Goal: Information Seeking & Learning: Understand process/instructions

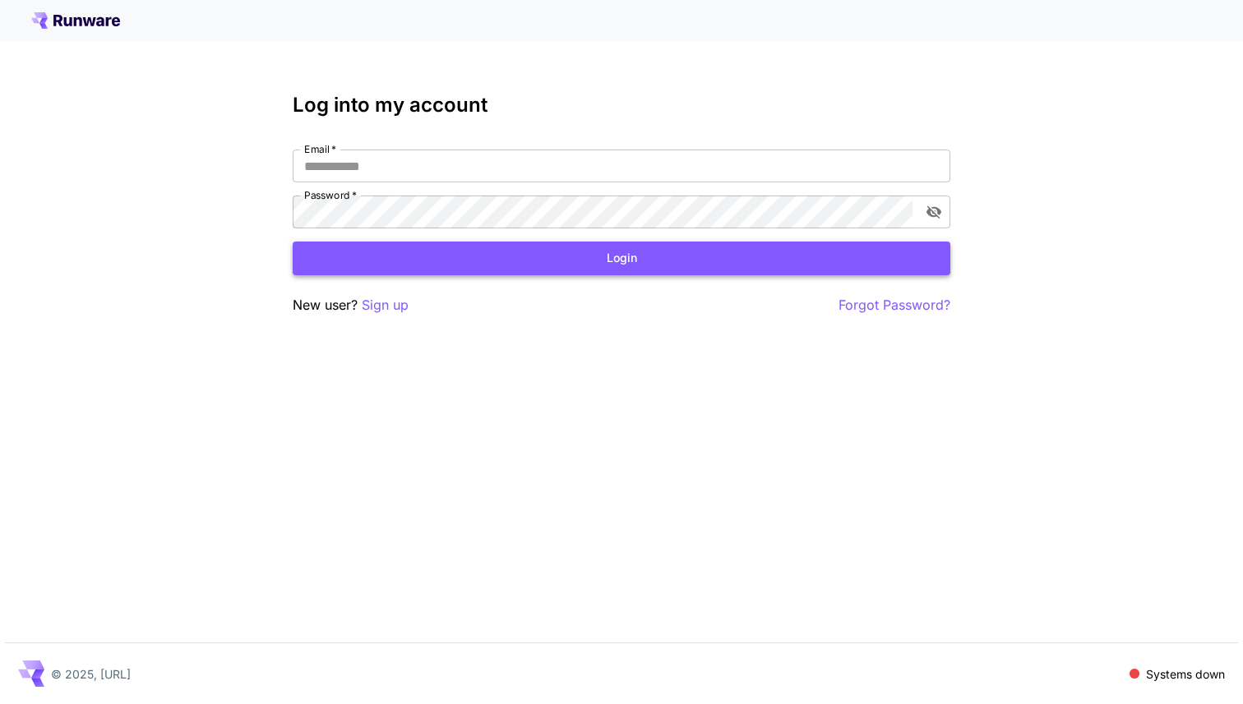
type input "**********"
click at [675, 243] on button "Login" at bounding box center [622, 259] width 658 height 34
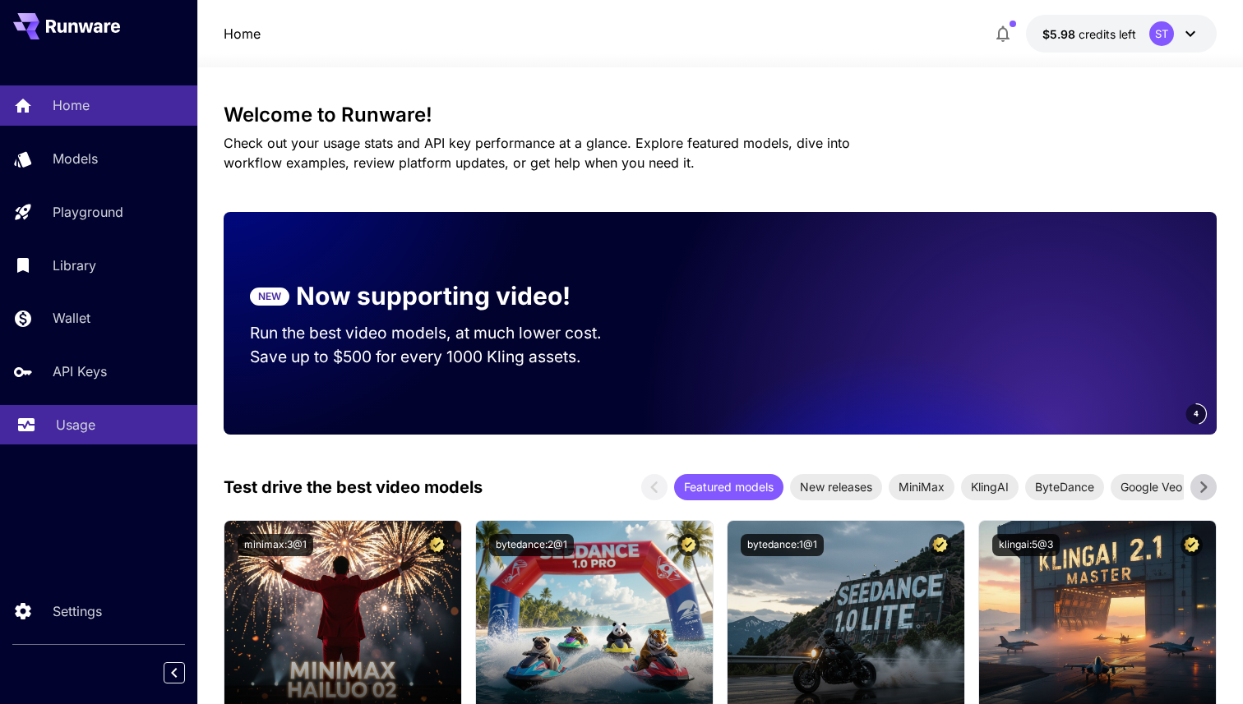
click at [96, 423] on div "Usage" at bounding box center [120, 425] width 128 height 20
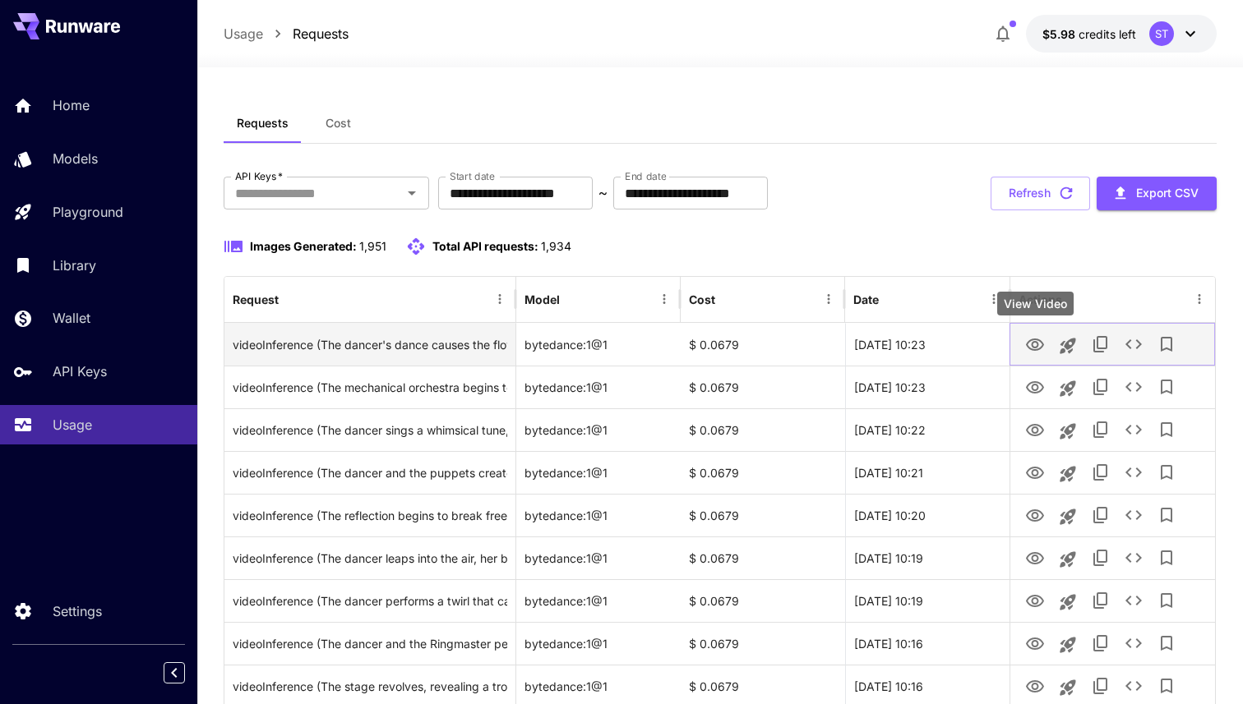
click at [1041, 347] on icon "View Video" at bounding box center [1035, 345] width 18 height 12
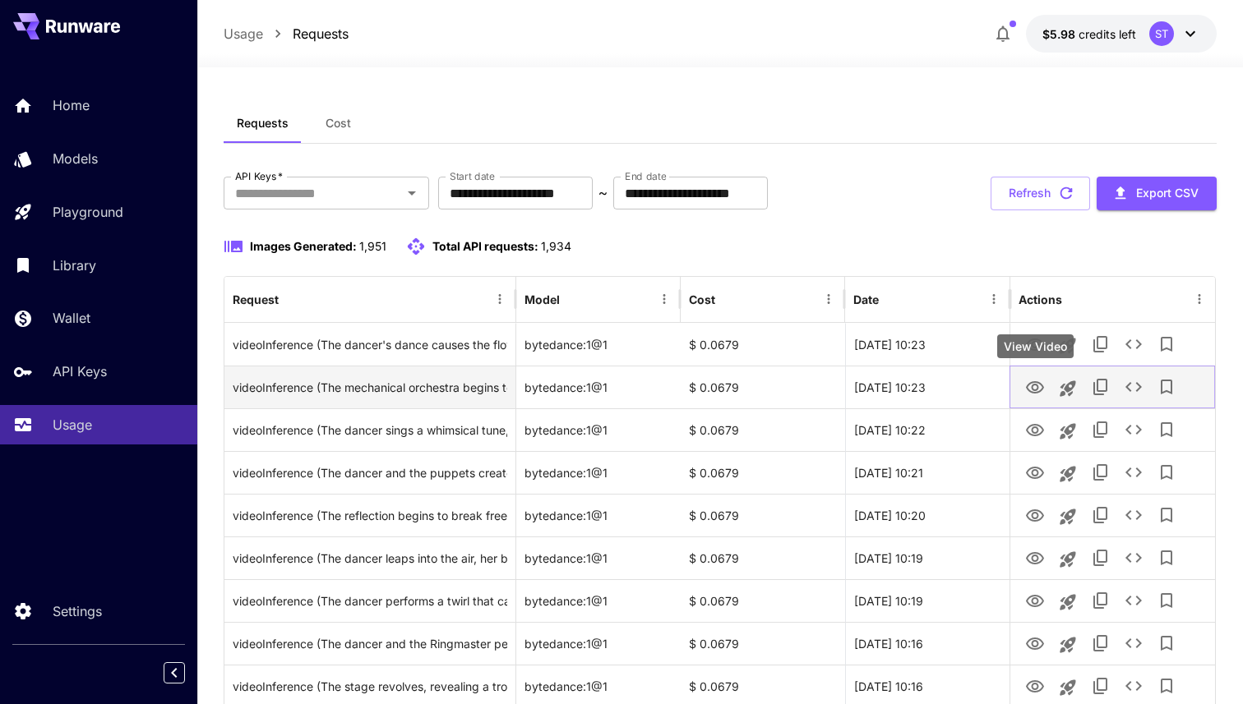
click at [1036, 393] on icon "View Video" at bounding box center [1035, 387] width 18 height 12
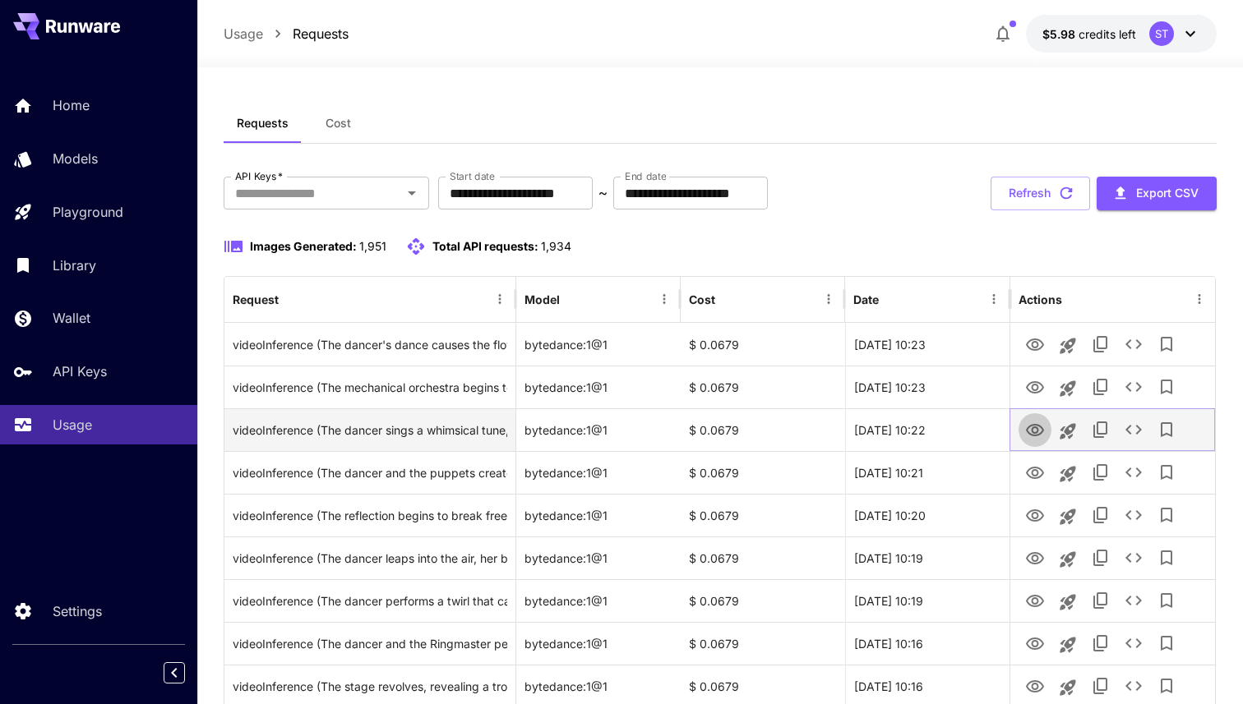
click at [1036, 427] on icon "View Video" at bounding box center [1035, 430] width 18 height 12
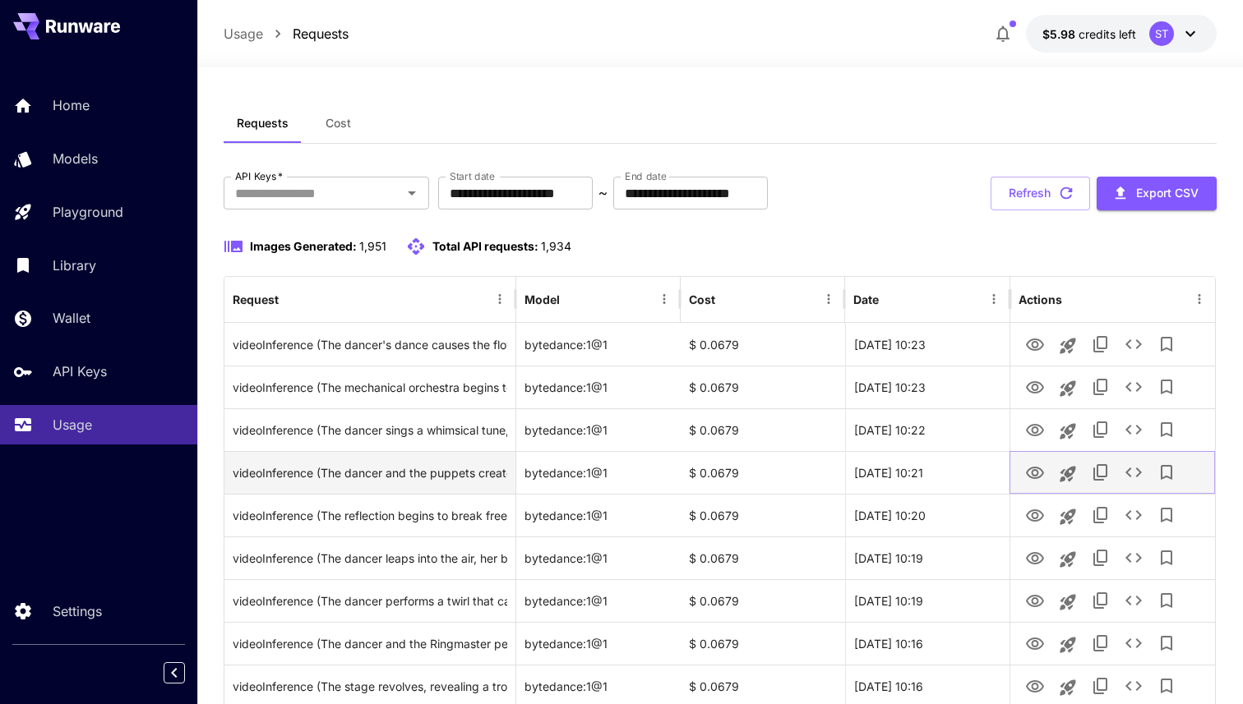
click at [1040, 483] on button "View Video" at bounding box center [1034, 472] width 33 height 34
click at [1036, 479] on icon "View Video" at bounding box center [1035, 474] width 20 height 20
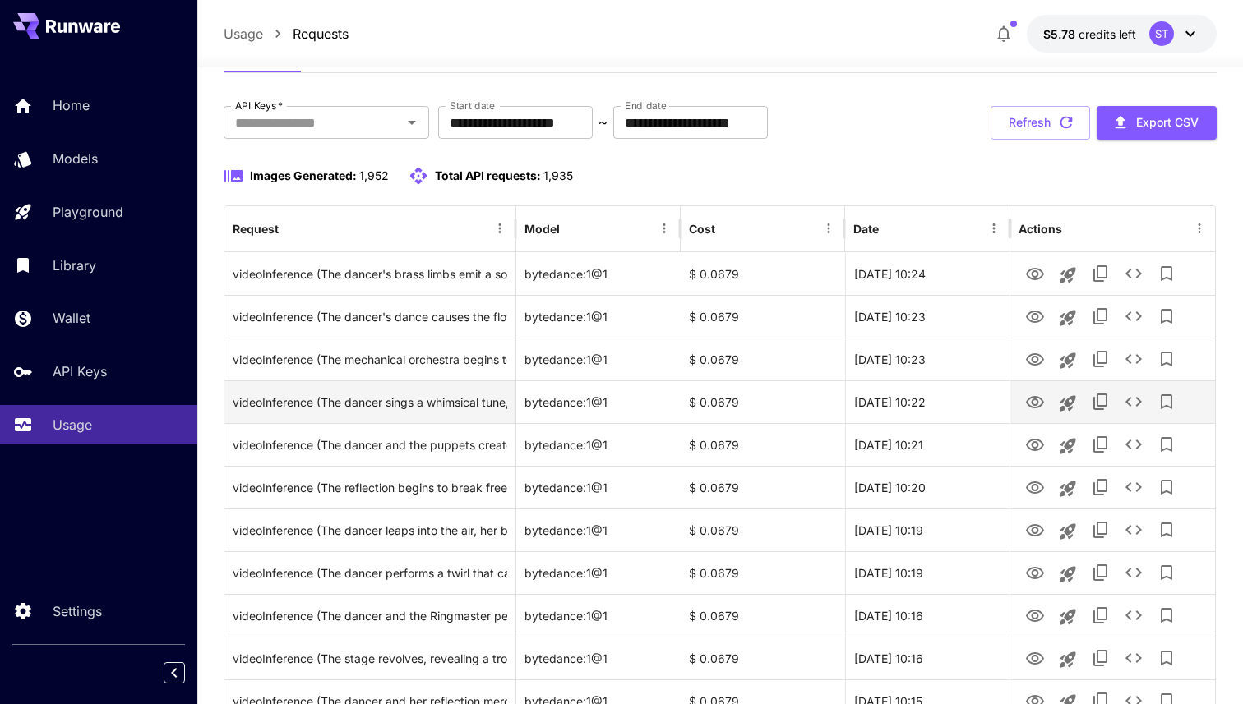
scroll to position [88, 0]
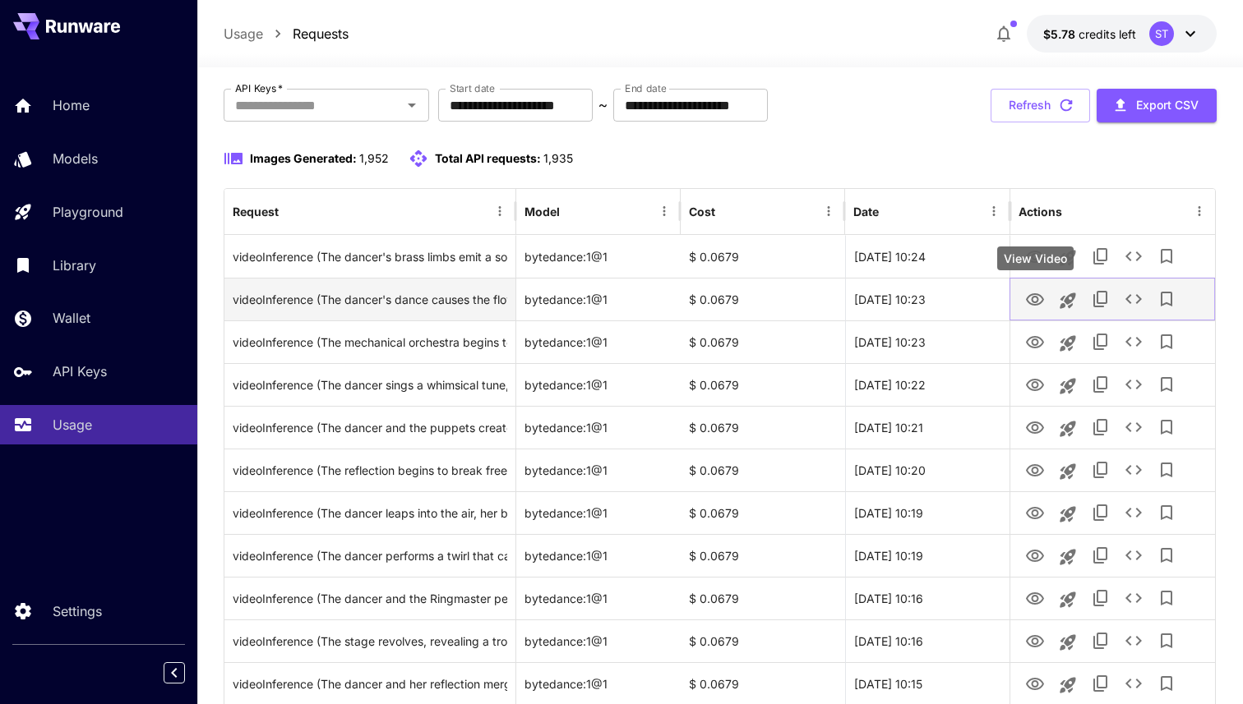
click at [1036, 292] on icon "View Video" at bounding box center [1035, 300] width 20 height 20
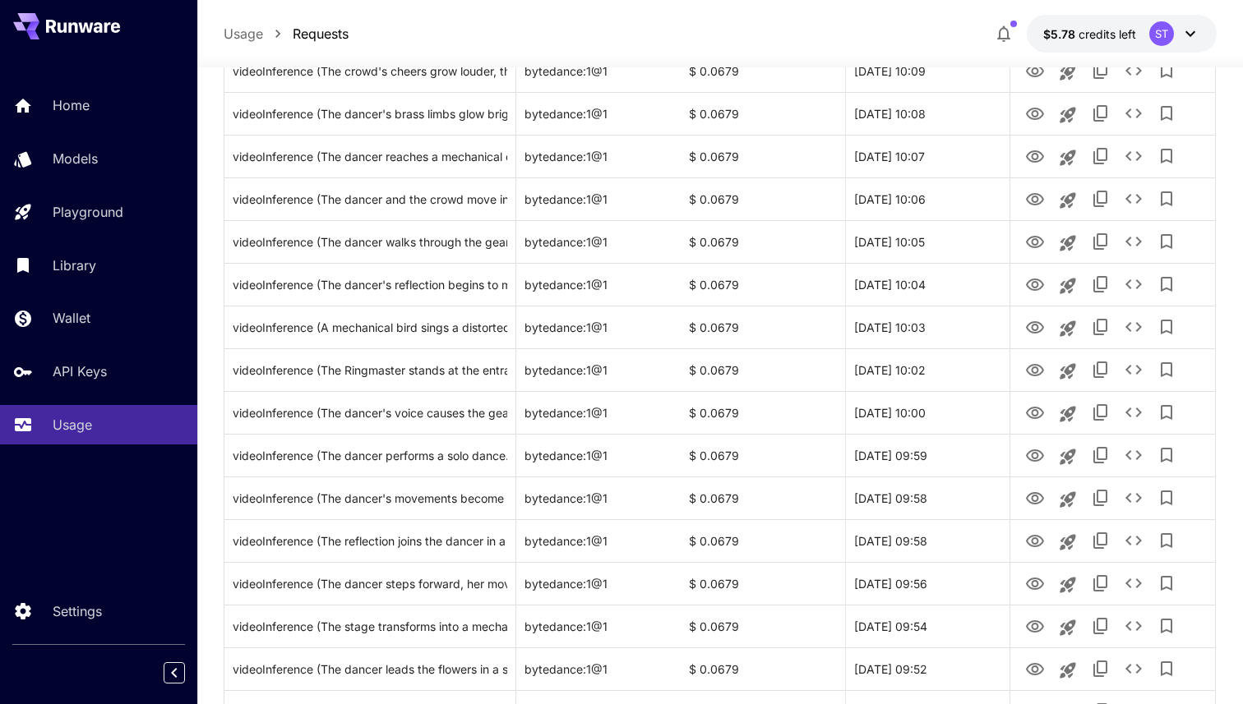
scroll to position [1402, 0]
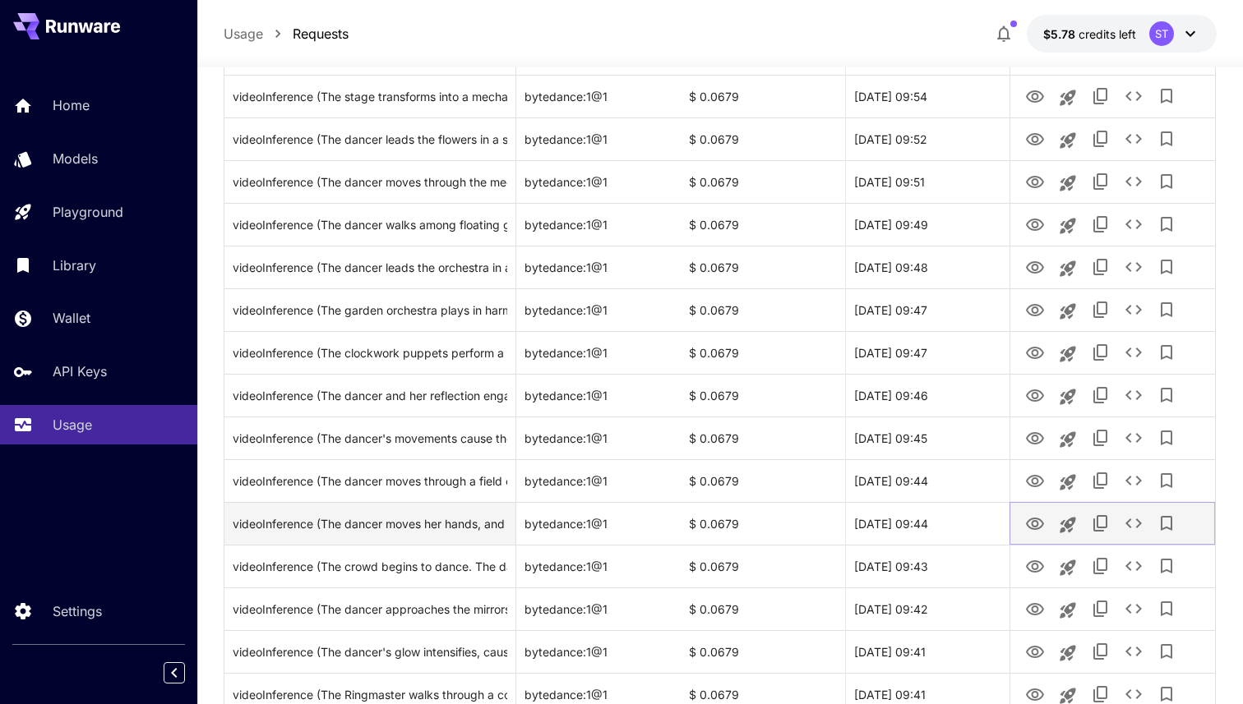
click at [1042, 529] on icon "View Video" at bounding box center [1035, 525] width 20 height 20
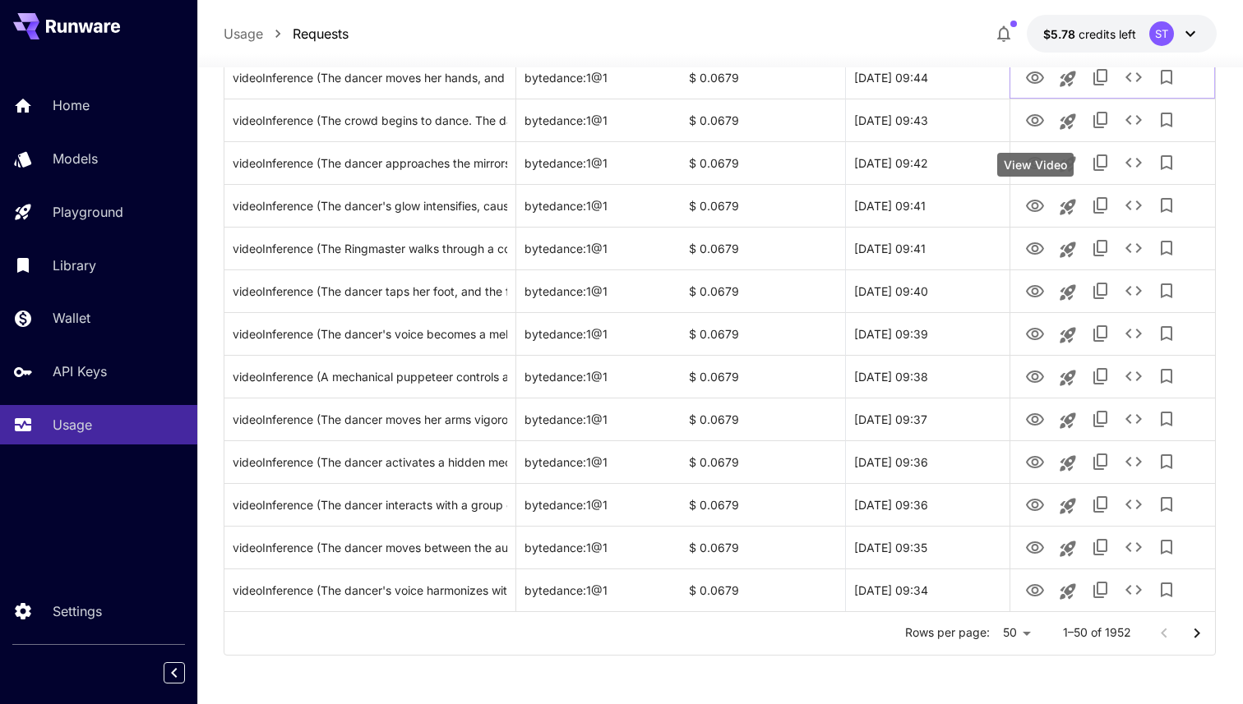
scroll to position [1849, 0]
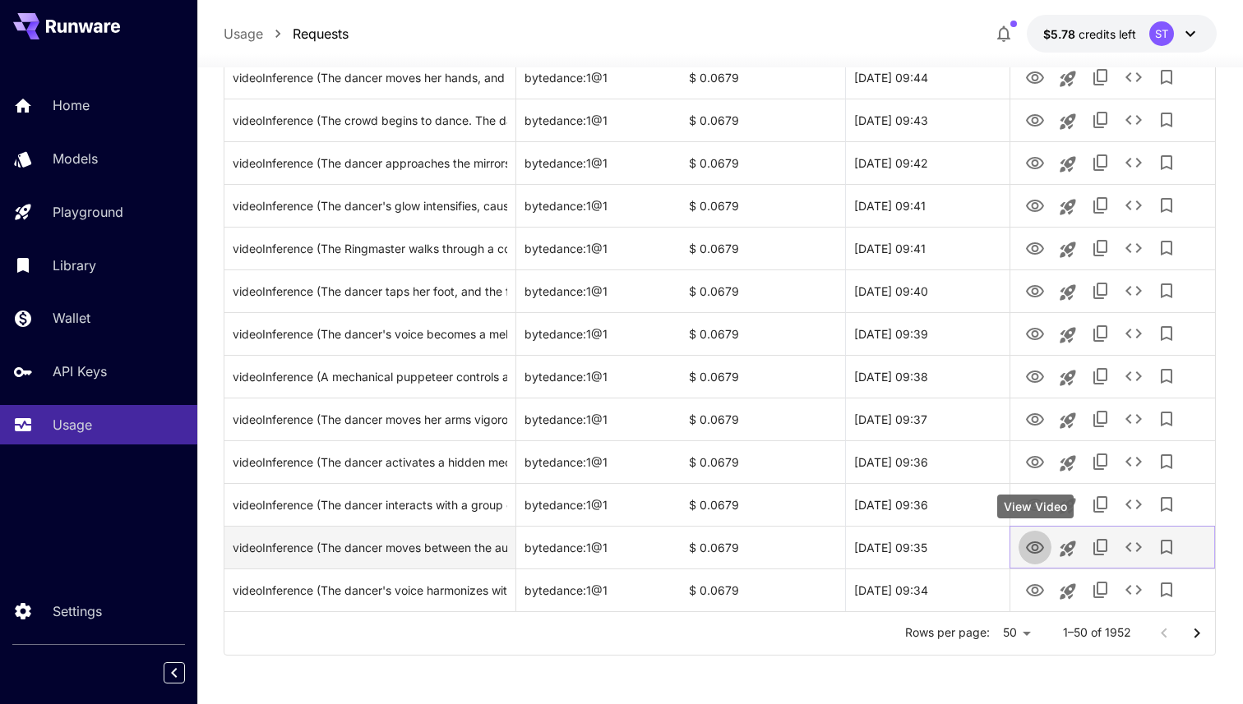
click at [1033, 545] on icon "View Video" at bounding box center [1035, 548] width 18 height 12
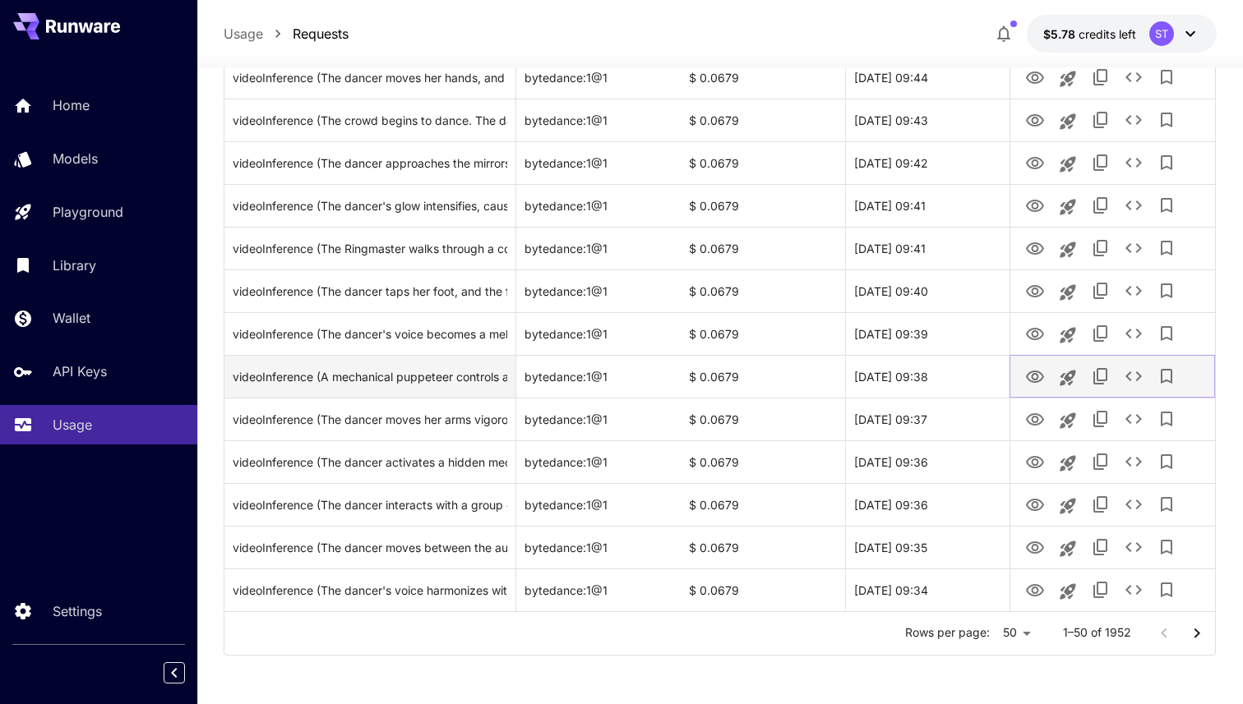
click at [1039, 375] on icon "View Video" at bounding box center [1035, 377] width 20 height 20
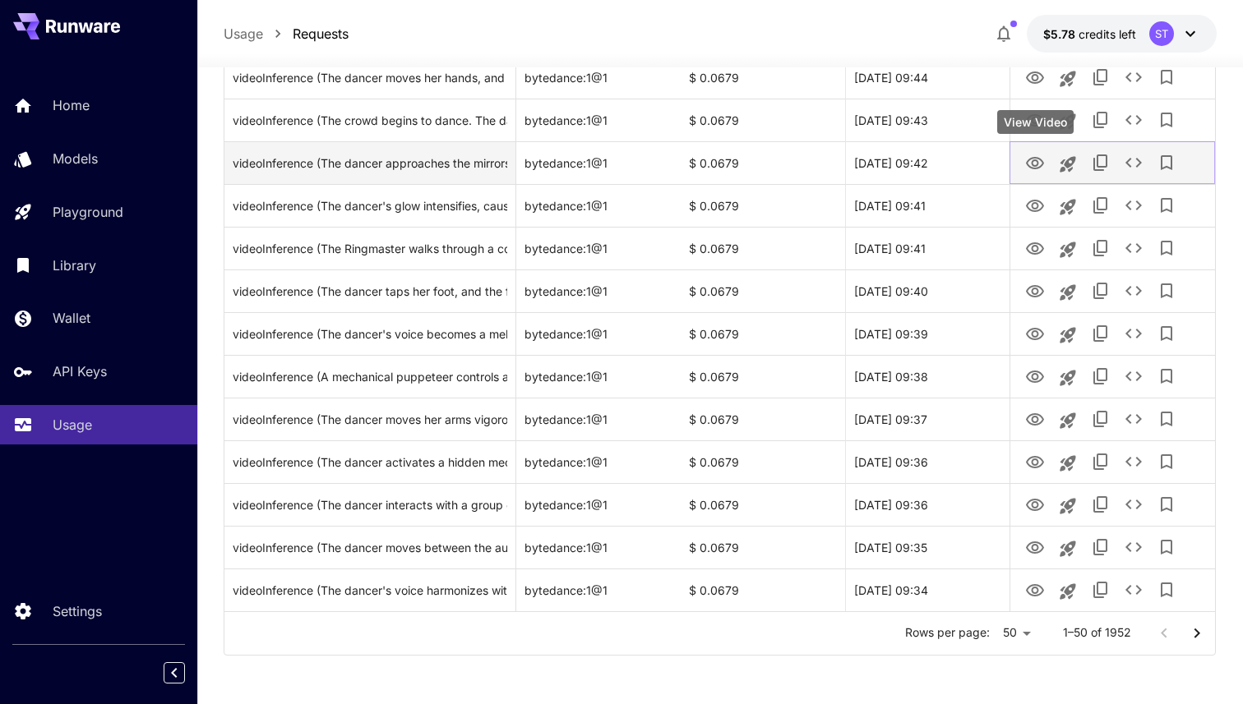
click at [1029, 173] on button "View Video" at bounding box center [1034, 162] width 33 height 34
click at [1029, 160] on icon "View Video" at bounding box center [1035, 164] width 20 height 20
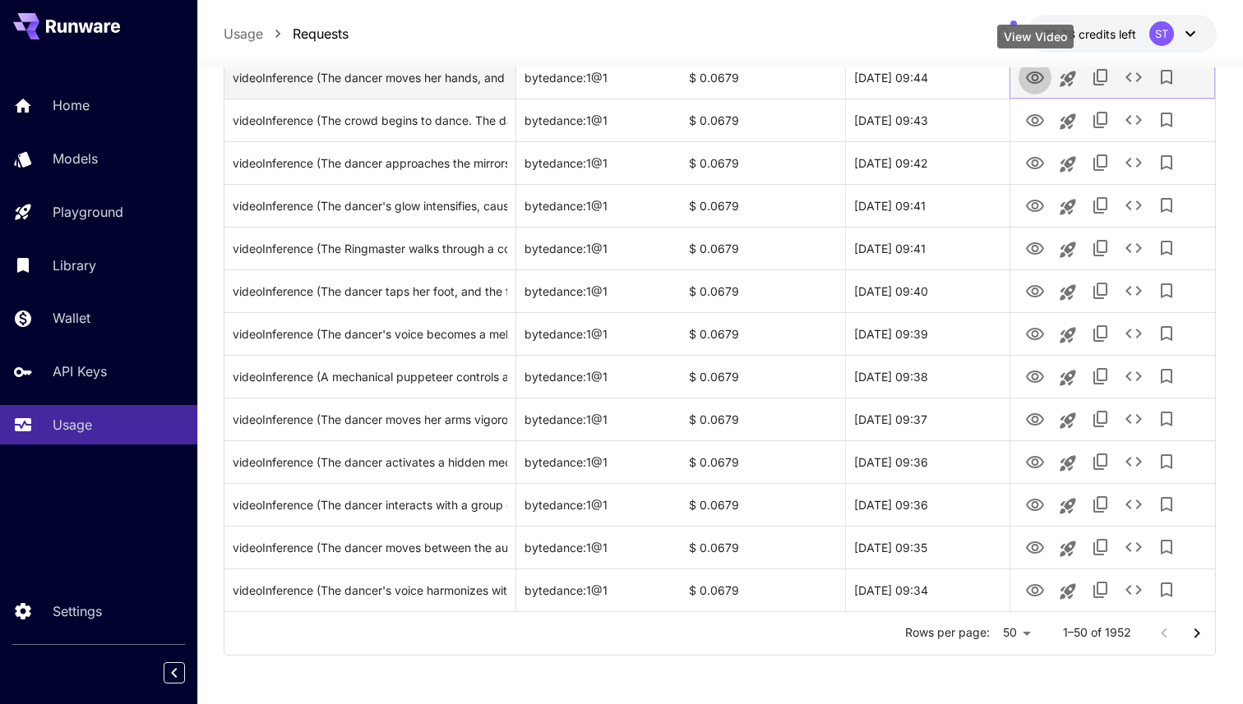
click at [1033, 84] on icon "View Video" at bounding box center [1035, 78] width 20 height 20
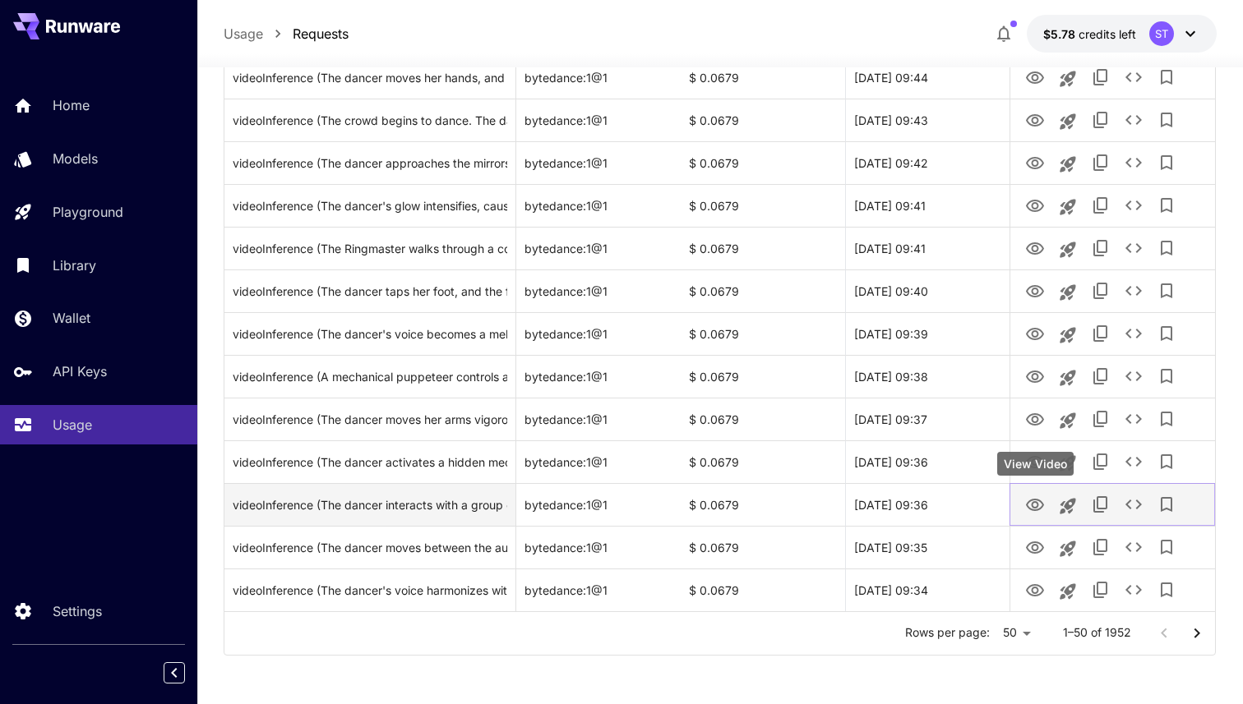
click at [1032, 492] on button "View Video" at bounding box center [1034, 504] width 33 height 34
click at [1032, 497] on icon "View Video" at bounding box center [1035, 506] width 20 height 20
